Goal: Check status: Check status

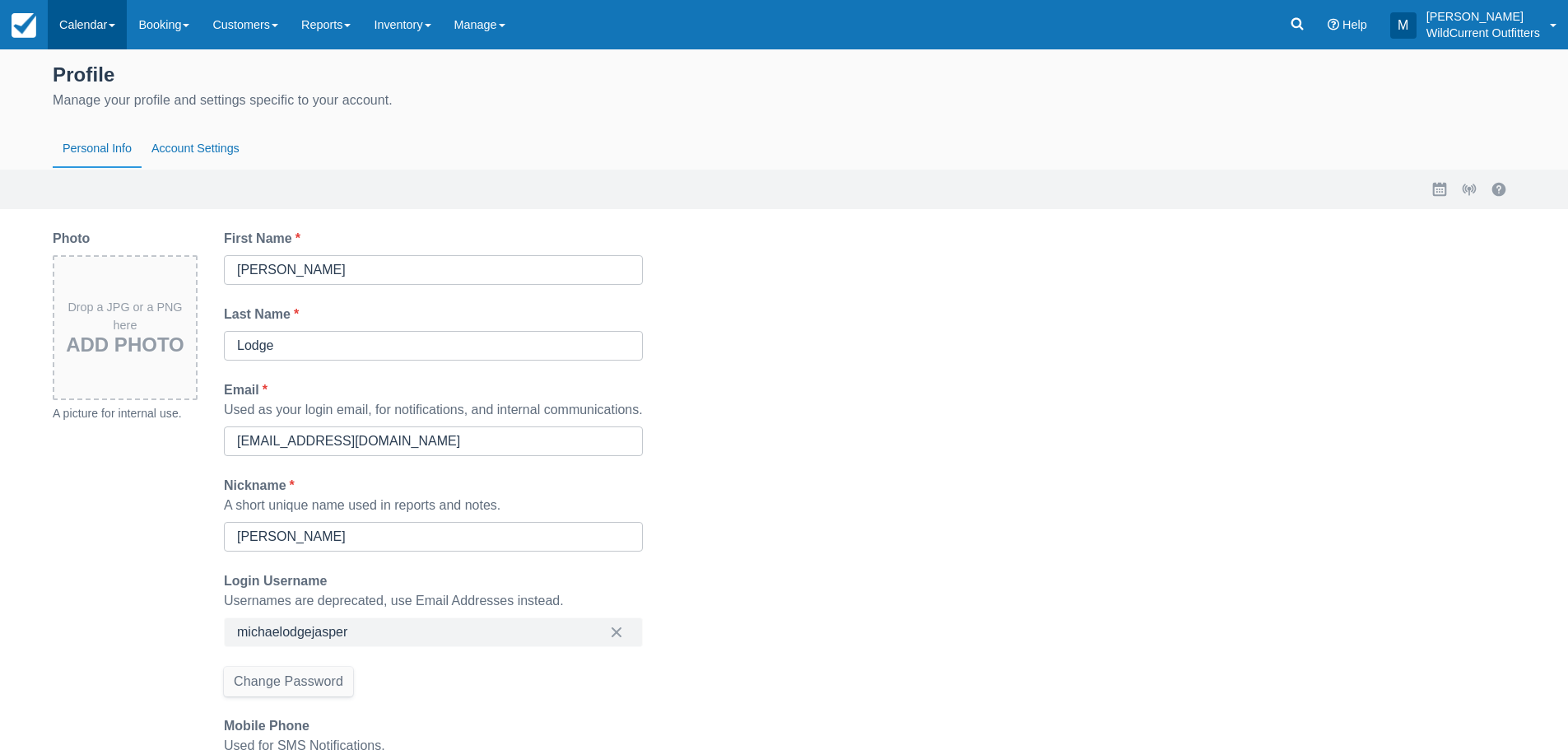
click at [86, 22] on link "Calendar" at bounding box center [87, 24] width 79 height 49
click at [108, 102] on link "Customer" at bounding box center [113, 105] width 130 height 34
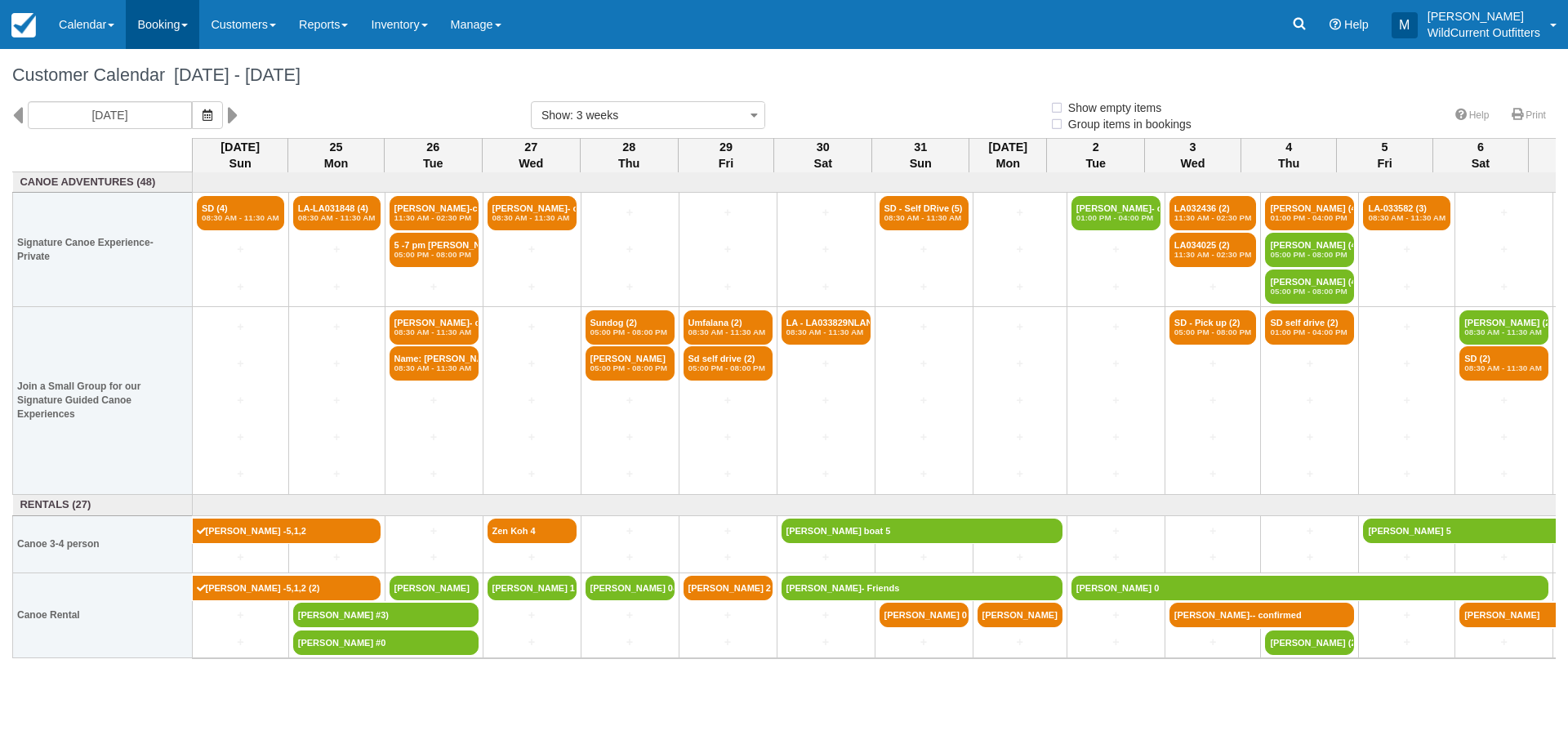
select select
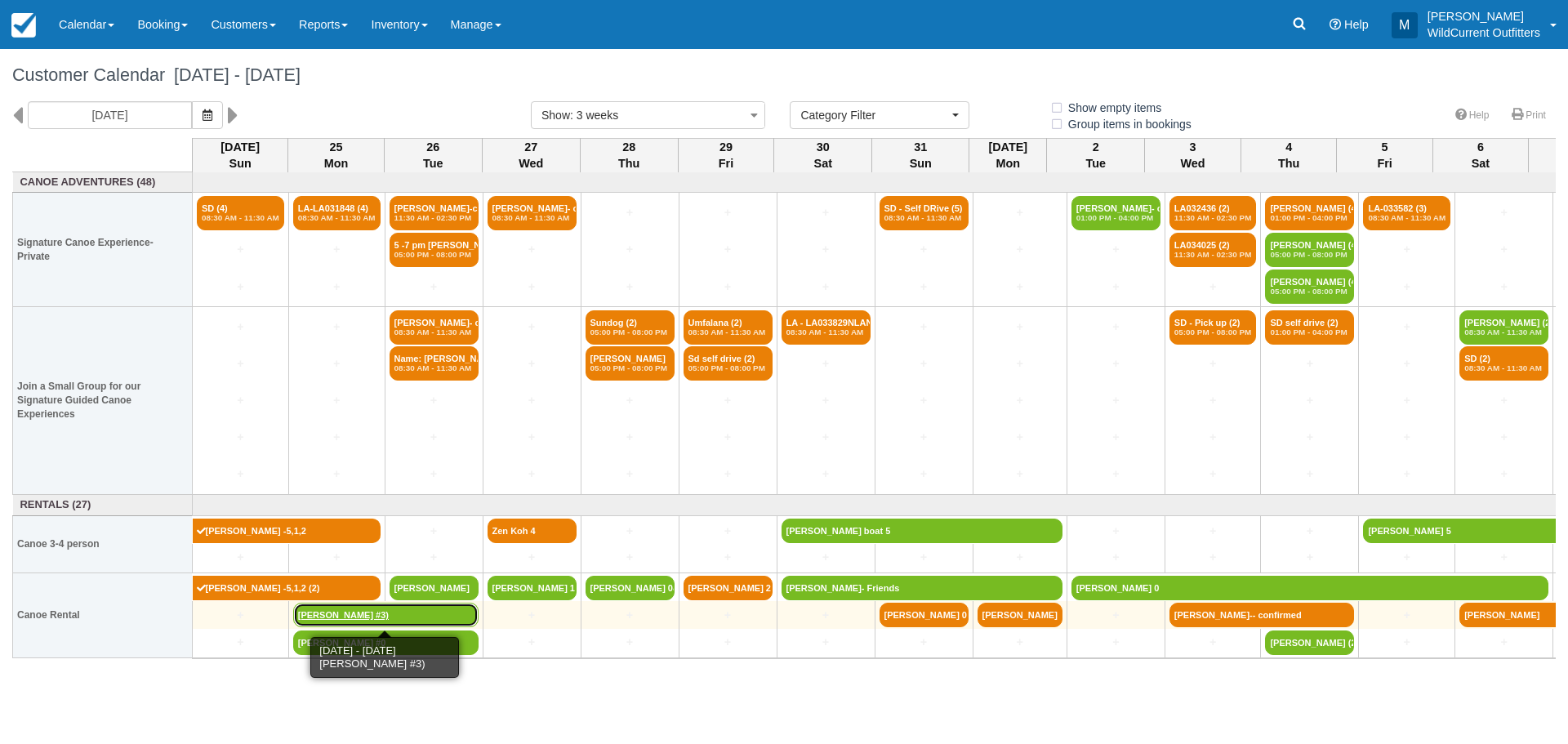
click at [372, 609] on link "Dustin Bende #3)" at bounding box center [386, 614] width 185 height 24
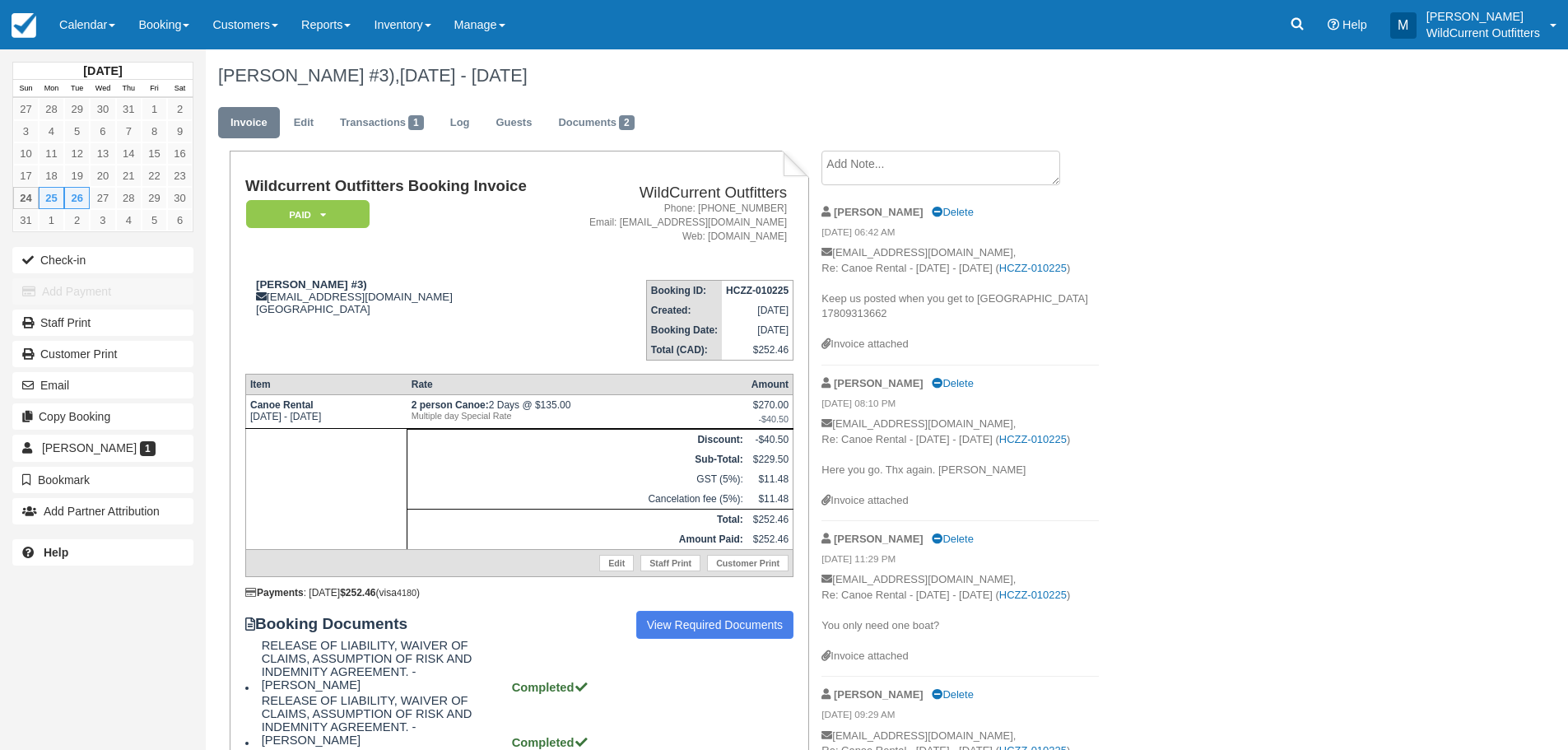
scroll to position [83, 0]
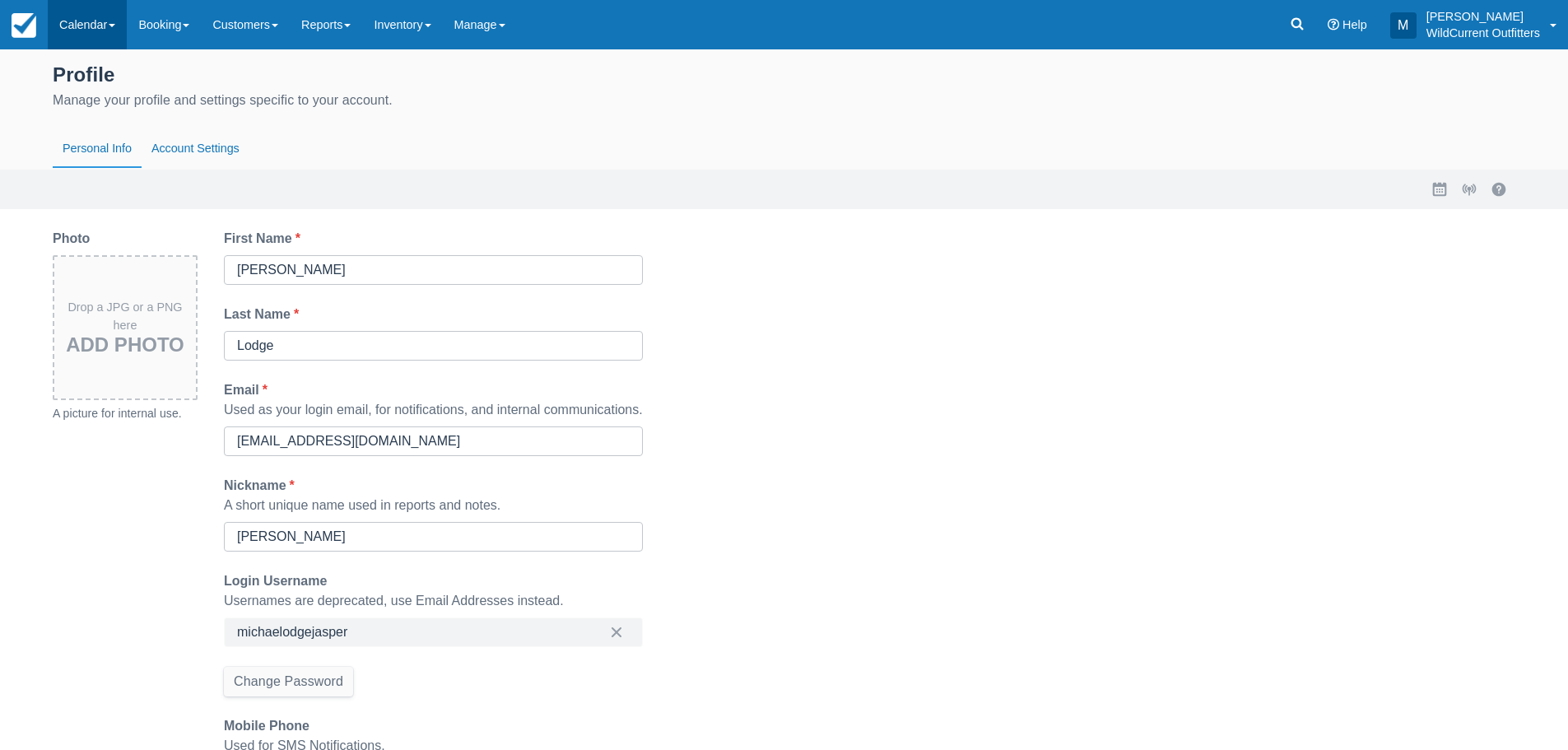
click at [75, 13] on link "Calendar" at bounding box center [87, 24] width 79 height 49
click at [75, 101] on link "Customer" at bounding box center [113, 105] width 130 height 34
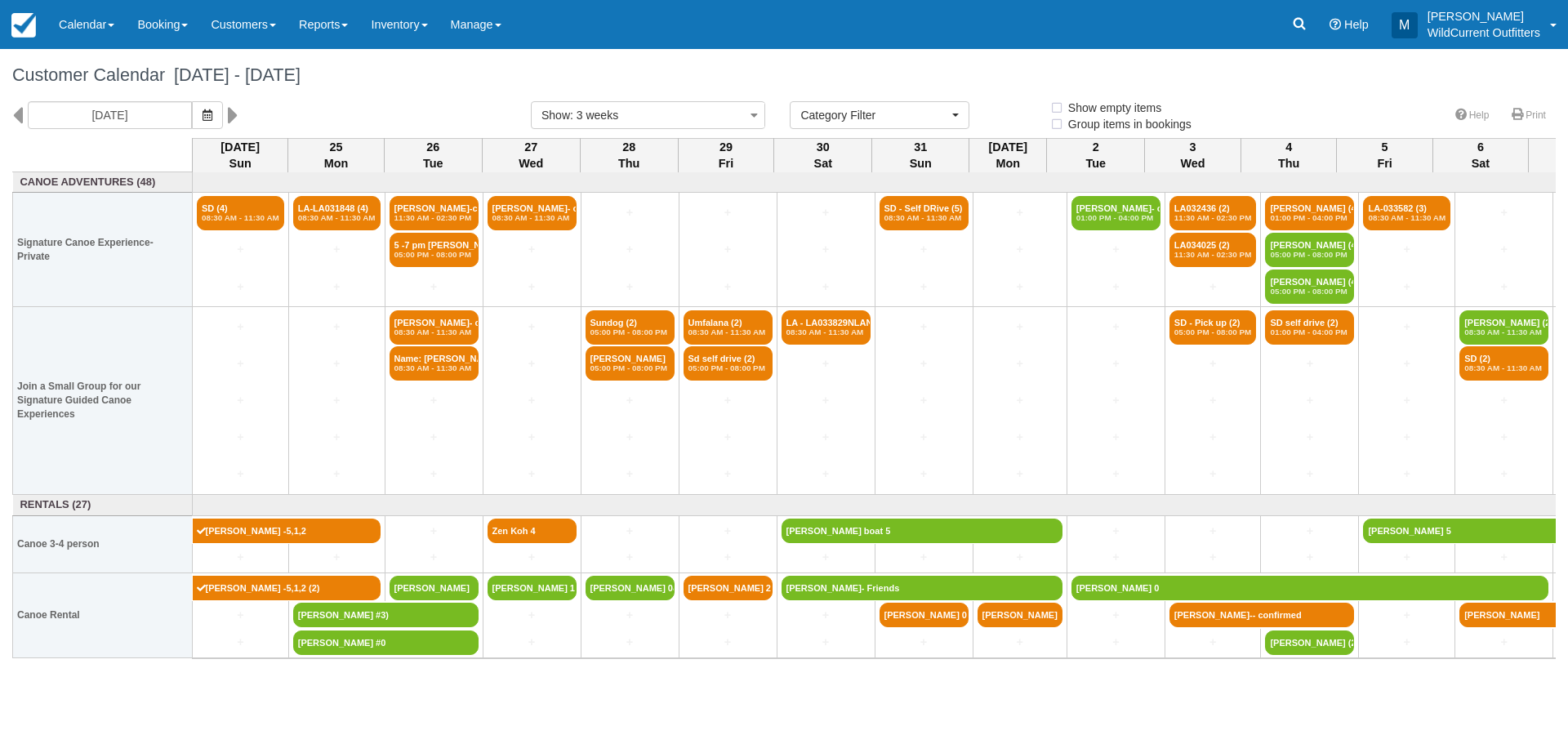
select select
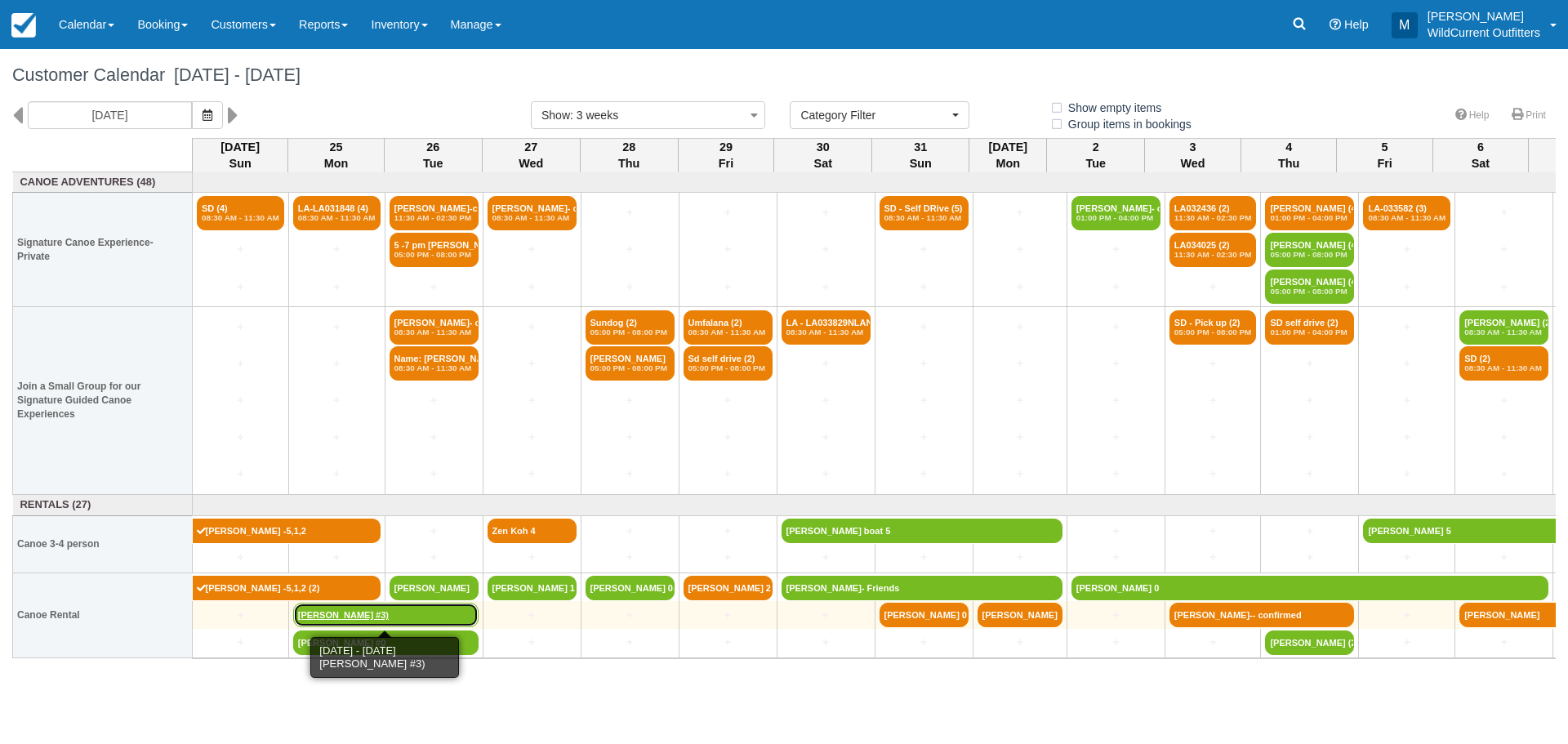
click at [390, 604] on link "[PERSON_NAME] #3)" at bounding box center [386, 614] width 185 height 24
